Goal: Task Accomplishment & Management: Use online tool/utility

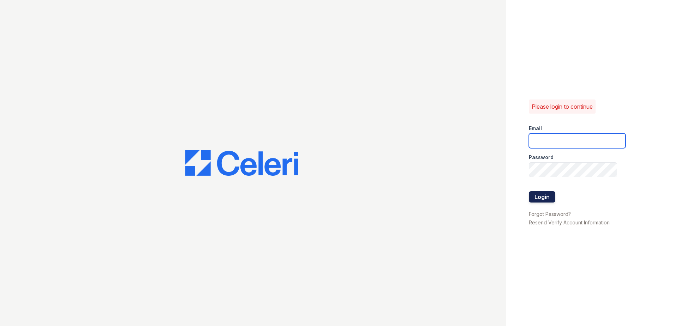
type input "[EMAIL_ADDRESS][DOMAIN_NAME]"
click at [543, 197] on button "Login" at bounding box center [542, 196] width 26 height 11
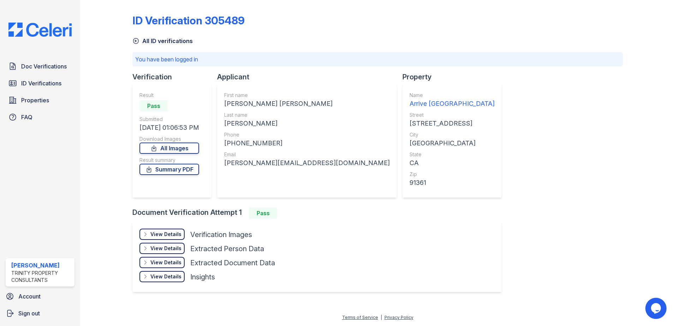
drag, startPoint x: 306, startPoint y: 164, endPoint x: 238, endPoint y: 156, distance: 68.9
click at [238, 156] on div "First name ROBERT ERIC Last name ROSENTHAL Phone +18185191408 Email b.rosenthal…" at bounding box center [307, 141] width 180 height 113
copy div "b.rosenthal@sbcglobal.net"
